Goal: Information Seeking & Learning: Learn about a topic

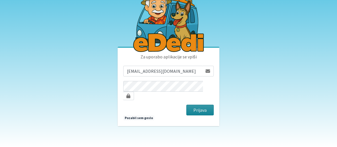
click at [198, 109] on button "Prijava" at bounding box center [199, 110] width 27 height 11
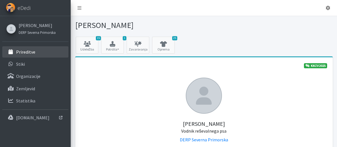
click at [24, 51] on p "Prireditve" at bounding box center [25, 52] width 19 height 6
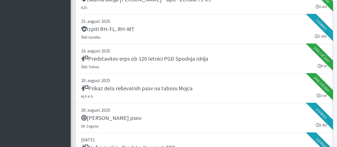
scroll to position [872, 0]
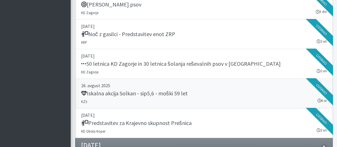
click at [111, 90] on h5 "Iskalna akcija Solkan - sip5,6 - moški 59 let" at bounding box center [134, 93] width 107 height 7
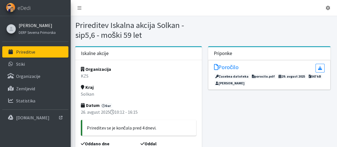
click at [31, 26] on link "[PERSON_NAME]" at bounding box center [37, 25] width 37 height 7
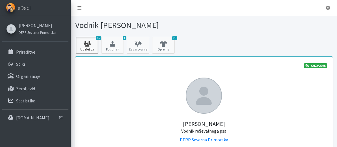
click at [90, 46] on icon at bounding box center [86, 44] width 19 height 6
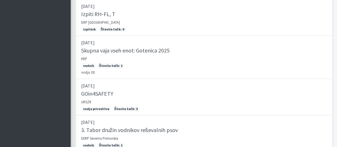
scroll to position [473, 0]
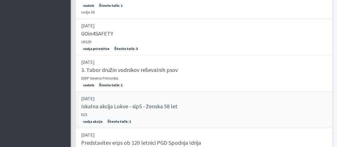
click at [100, 103] on h5 "Iskalna akcija Lokve - sip5 - ženska 58 let" at bounding box center [129, 106] width 96 height 7
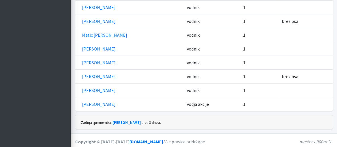
scroll to position [295, 0]
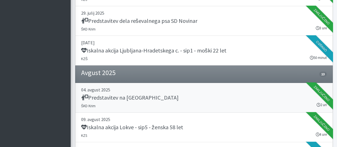
scroll to position [541, 0]
